Goal: Information Seeking & Learning: Learn about a topic

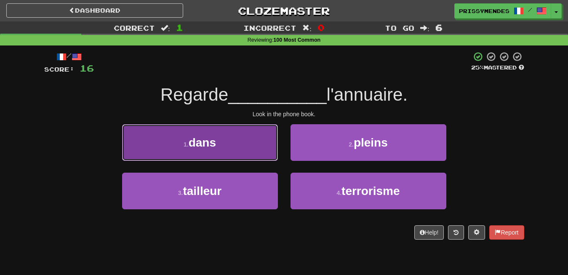
click at [248, 143] on button "1 . dans" at bounding box center [200, 142] width 156 height 37
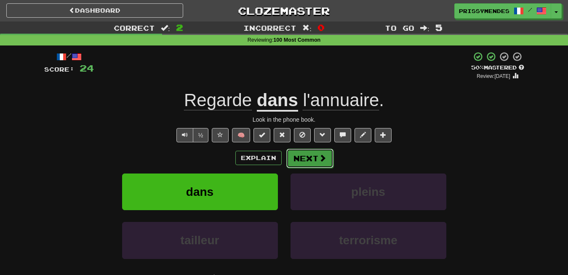
click at [320, 155] on span at bounding box center [323, 158] width 8 height 8
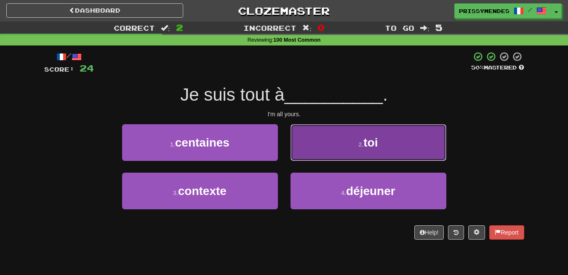
click at [349, 149] on button "2 . toi" at bounding box center [369, 142] width 156 height 37
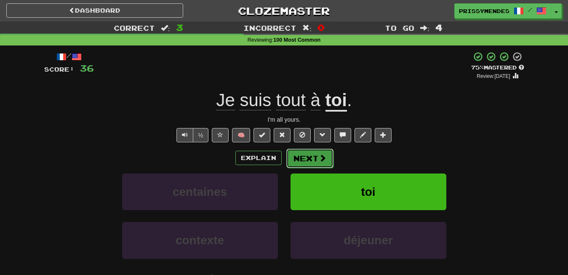
click at [306, 150] on button "Next" at bounding box center [309, 158] width 47 height 19
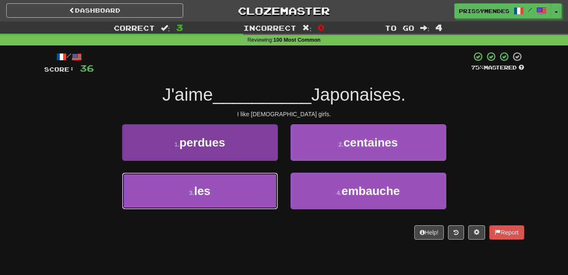
click at [207, 200] on button "3 . les" at bounding box center [200, 191] width 156 height 37
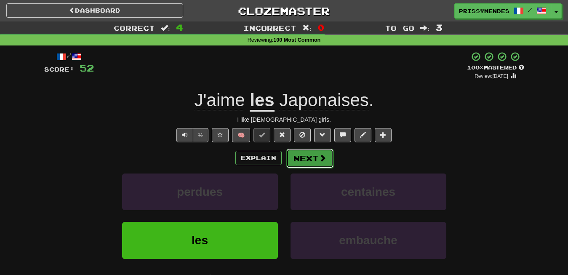
click at [315, 154] on button "Next" at bounding box center [309, 158] width 47 height 19
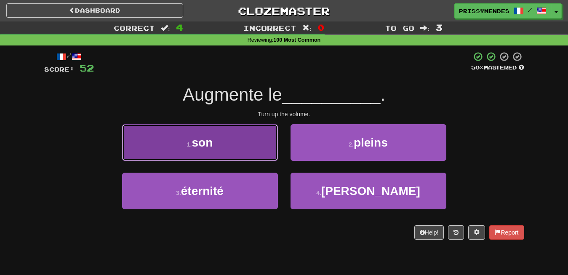
click at [217, 160] on button "1 . son" at bounding box center [200, 142] width 156 height 37
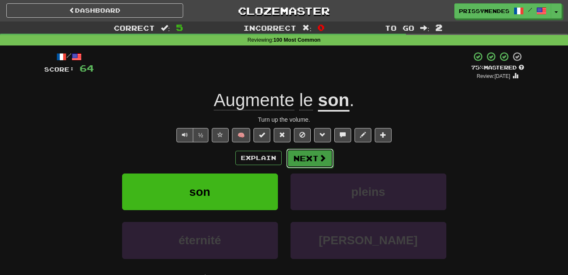
click at [294, 154] on button "Next" at bounding box center [309, 158] width 47 height 19
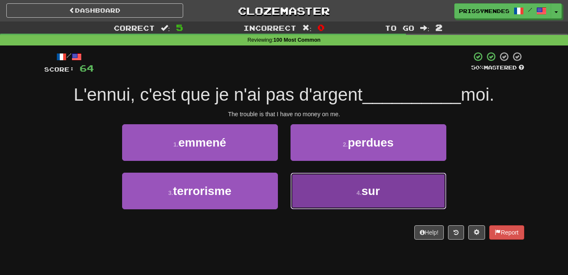
click at [392, 196] on button "4 . sur" at bounding box center [369, 191] width 156 height 37
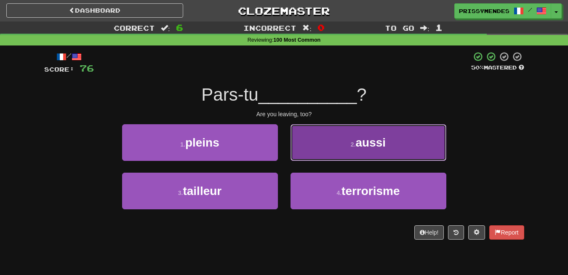
click at [404, 145] on button "2 . aussi" at bounding box center [369, 142] width 156 height 37
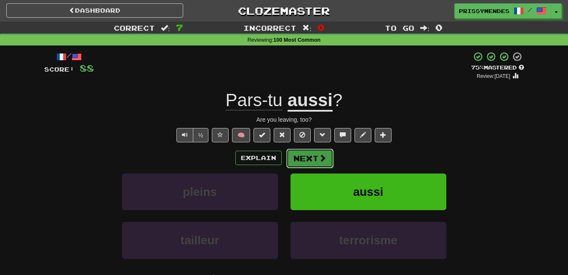
click at [307, 157] on button "Next" at bounding box center [309, 158] width 47 height 19
